Goal: Task Accomplishment & Management: Manage account settings

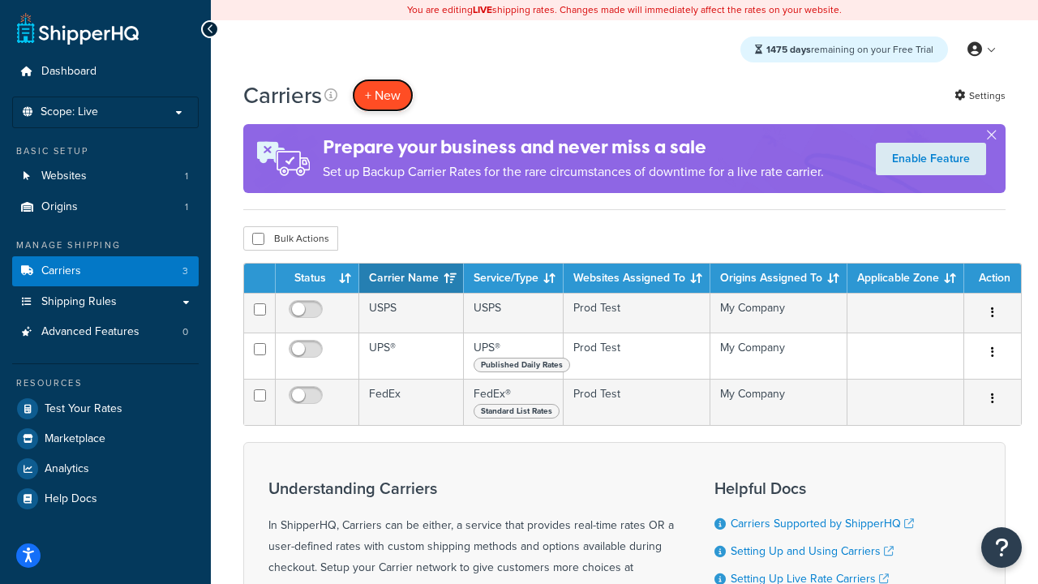
click at [383, 95] on button "+ New" at bounding box center [383, 95] width 62 height 33
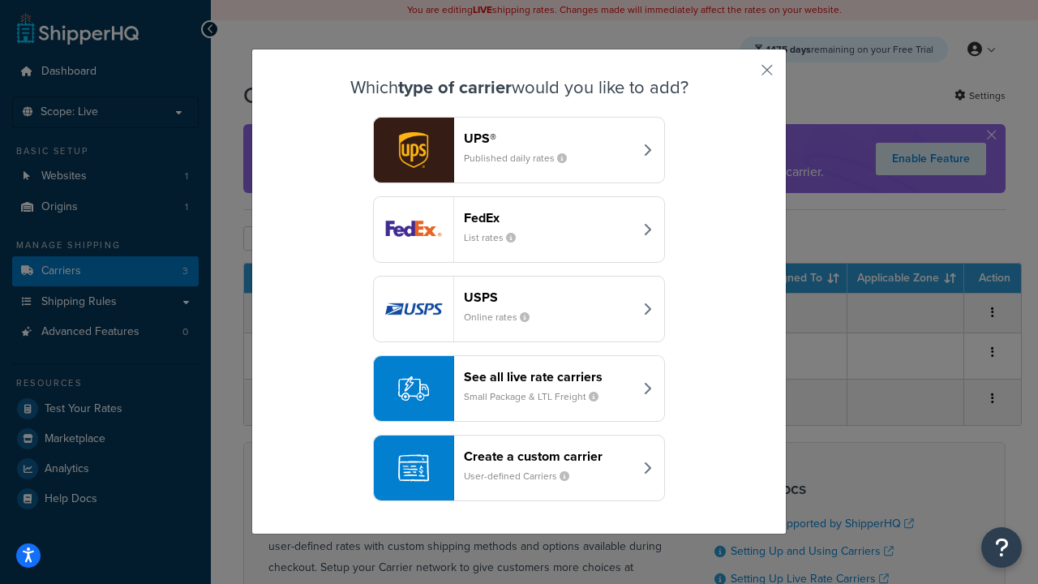
click at [519, 230] on small "List rates" at bounding box center [496, 237] width 65 height 15
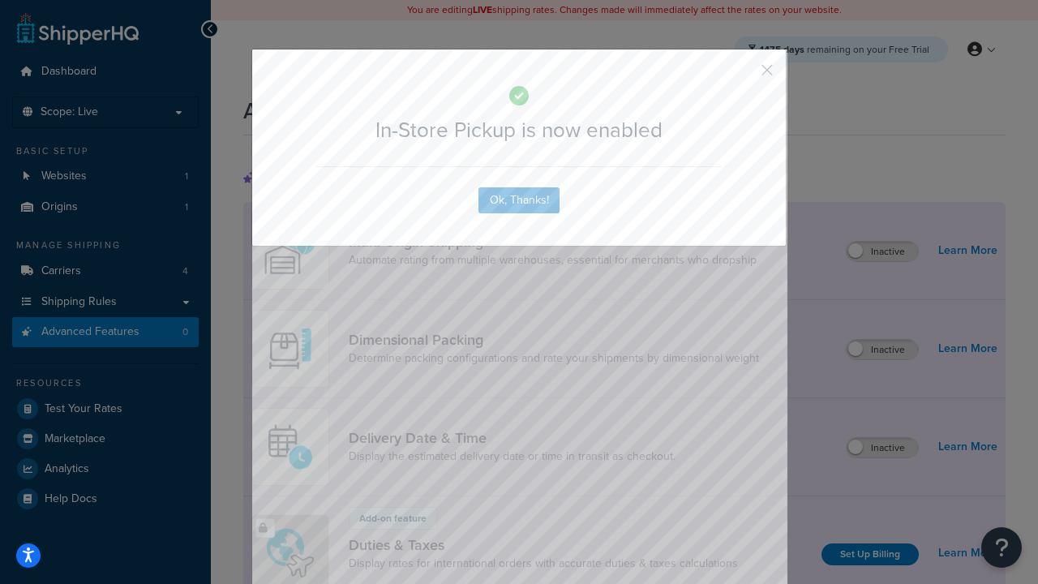
scroll to position [525, 0]
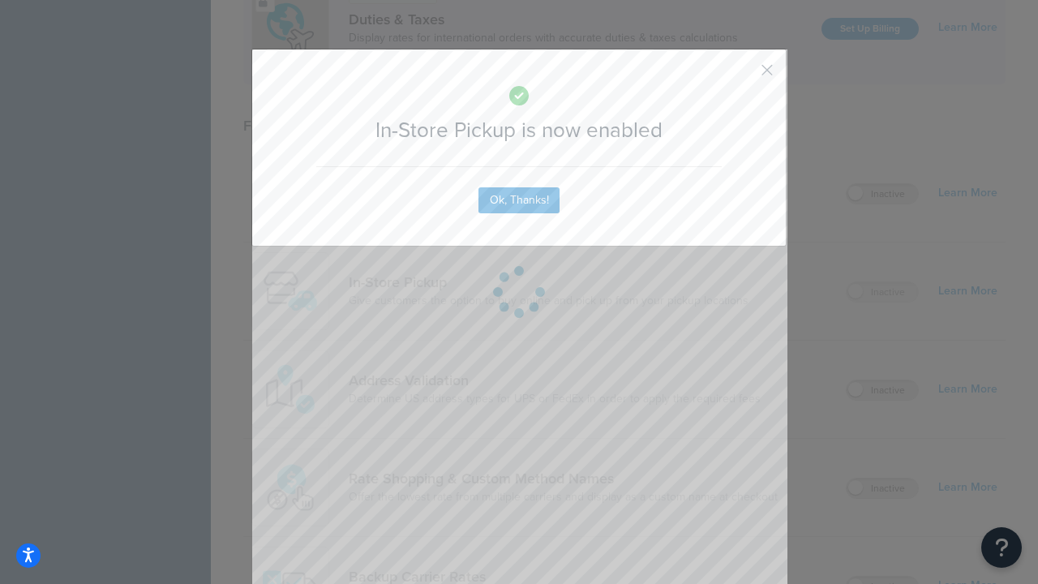
click at [743, 75] on button "button" at bounding box center [743, 76] width 4 height 4
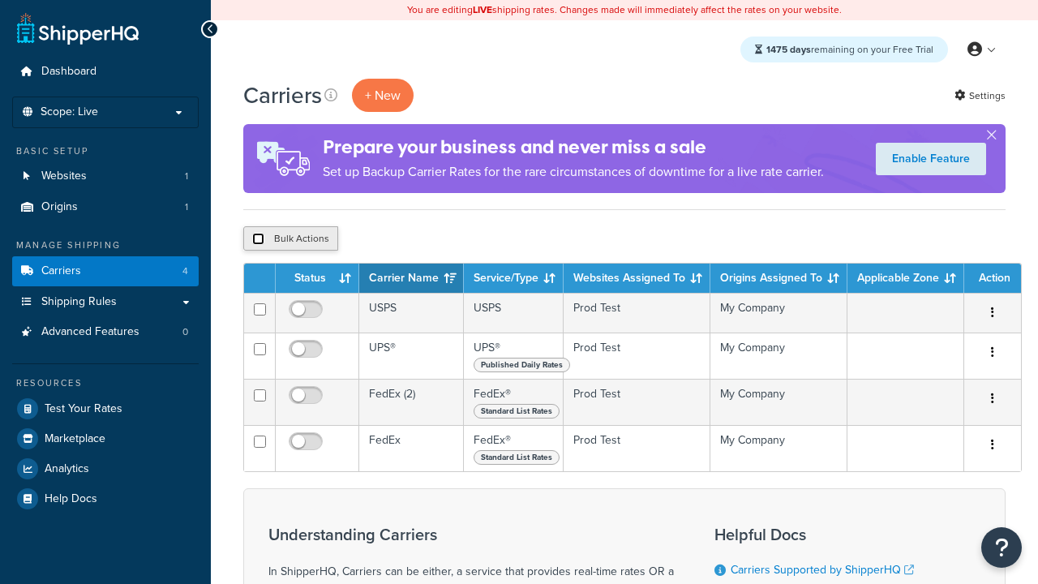
click at [258, 238] on input "checkbox" at bounding box center [258, 239] width 12 height 12
checkbox input "true"
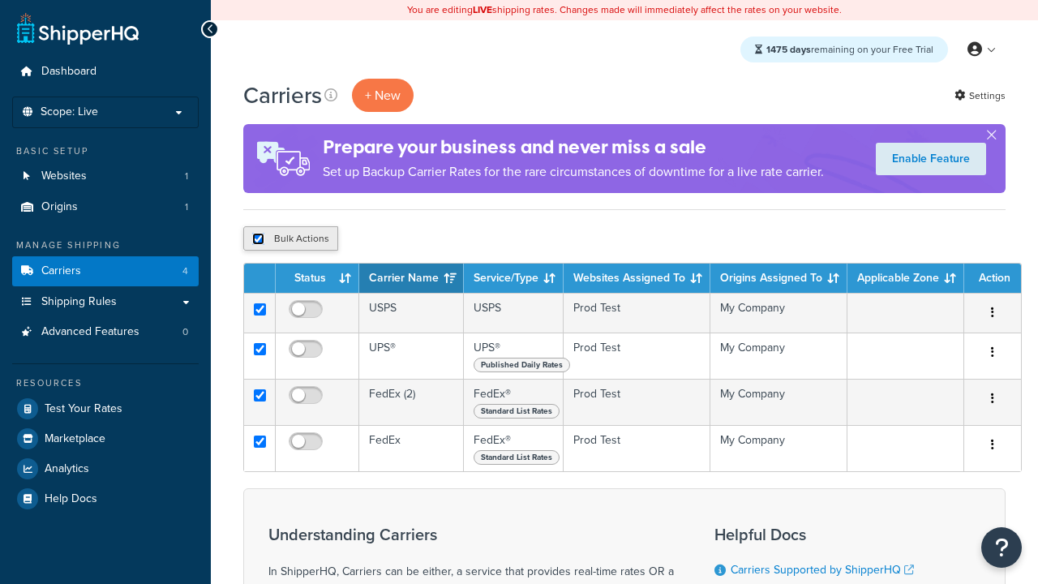
checkbox input "true"
click at [0, 0] on button "Delete" at bounding box center [0, 0] width 0 height 0
